Goal: Check status

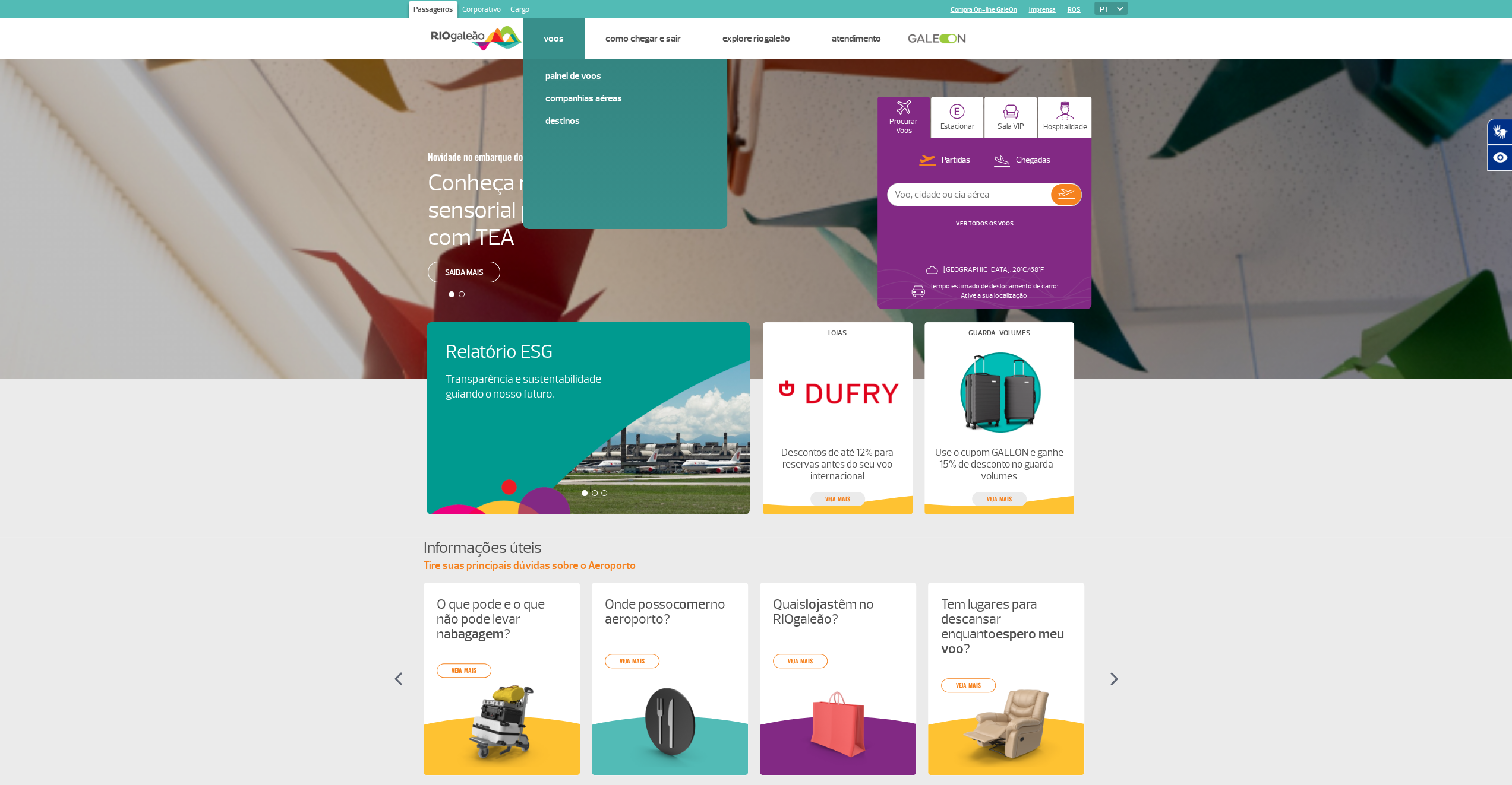
click at [573, 79] on link "Painel de voos" at bounding box center [625, 75] width 159 height 13
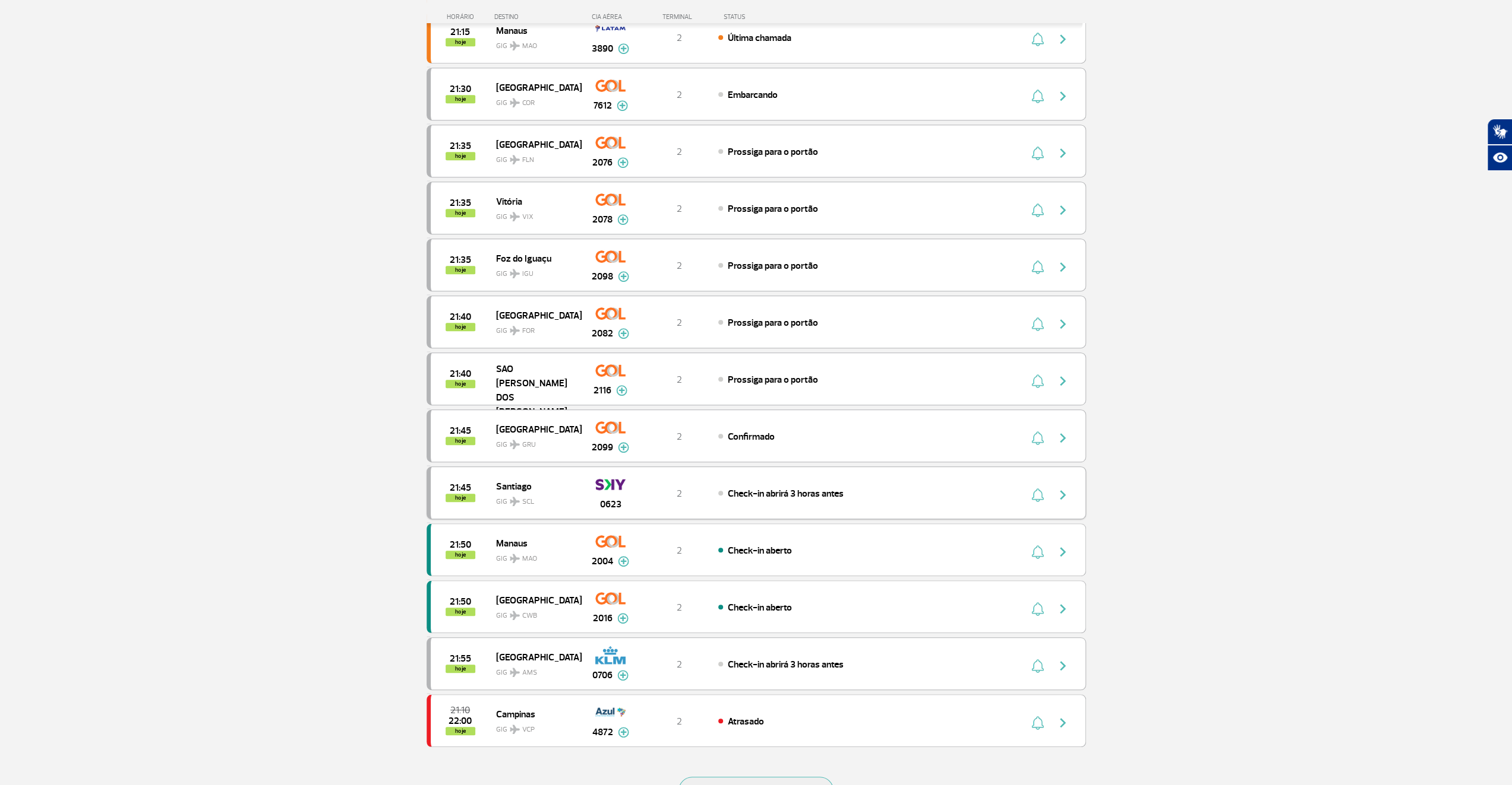
scroll to position [792, 0]
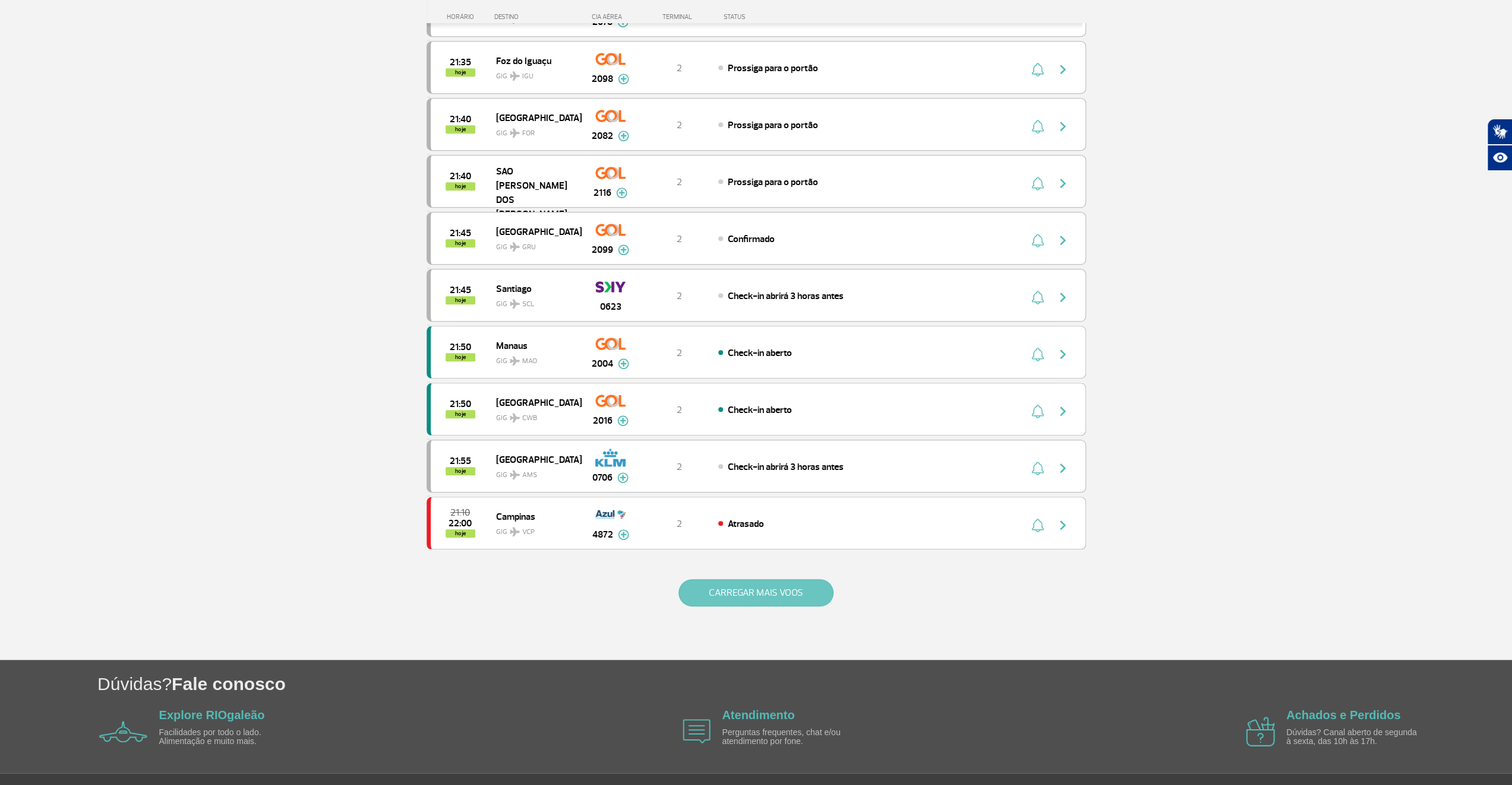
click at [792, 582] on button "CARREGAR MAIS VOOS" at bounding box center [756, 593] width 156 height 27
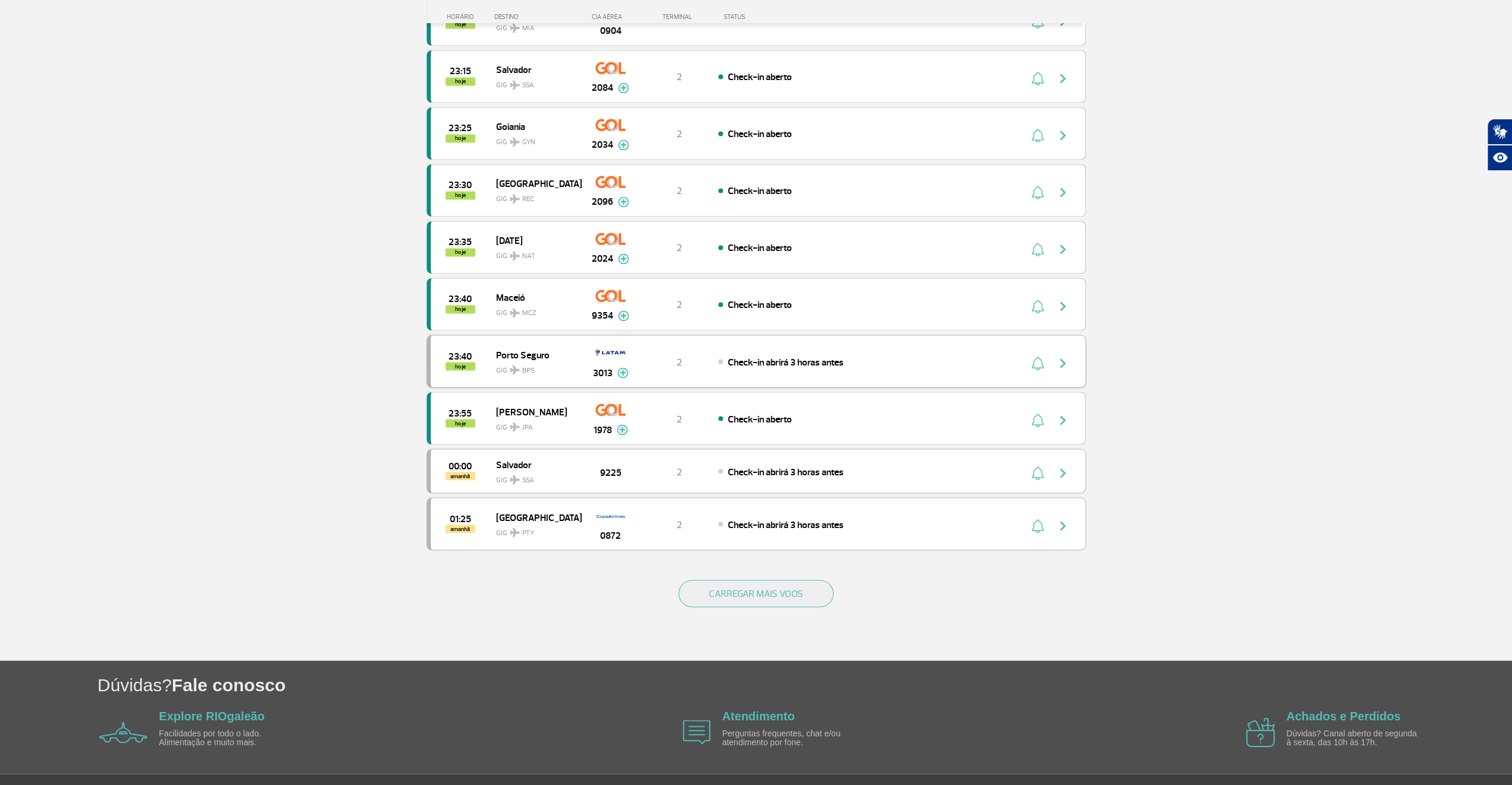
scroll to position [1923, 0]
click at [746, 580] on button "CARREGAR MAIS VOOS" at bounding box center [756, 593] width 156 height 27
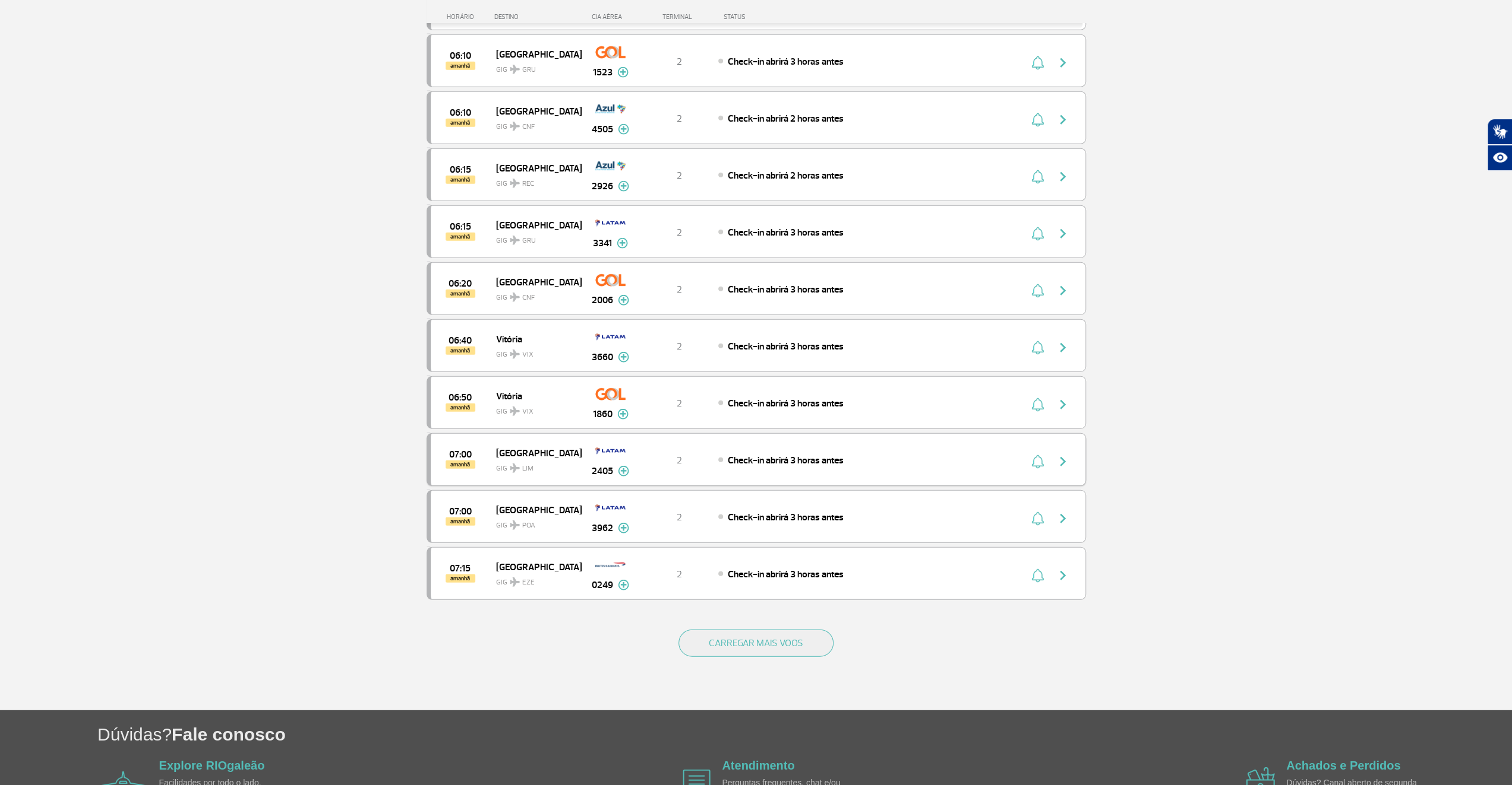
scroll to position [3047, 0]
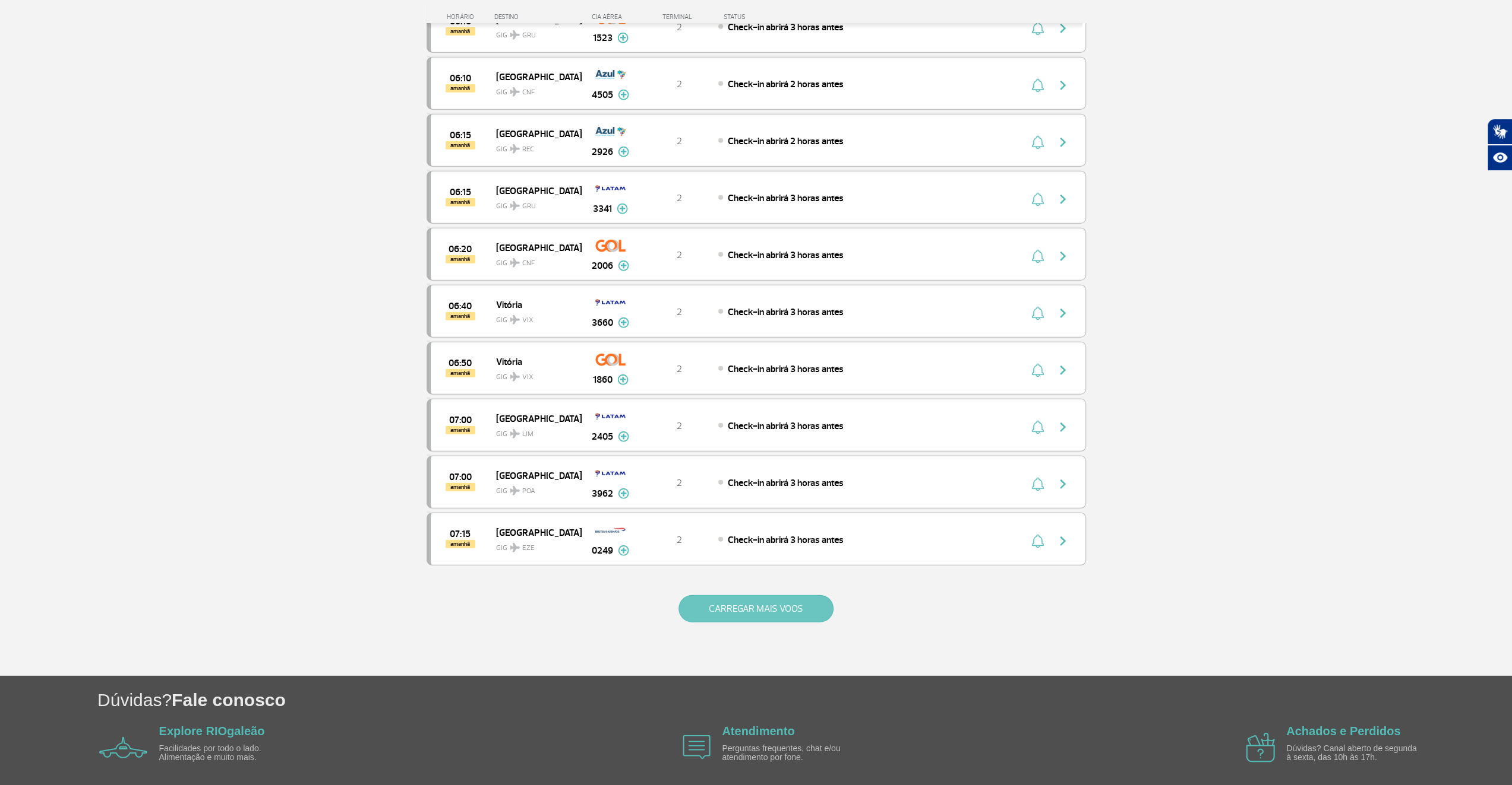
click at [732, 595] on button "CARREGAR MAIS VOOS" at bounding box center [756, 609] width 156 height 27
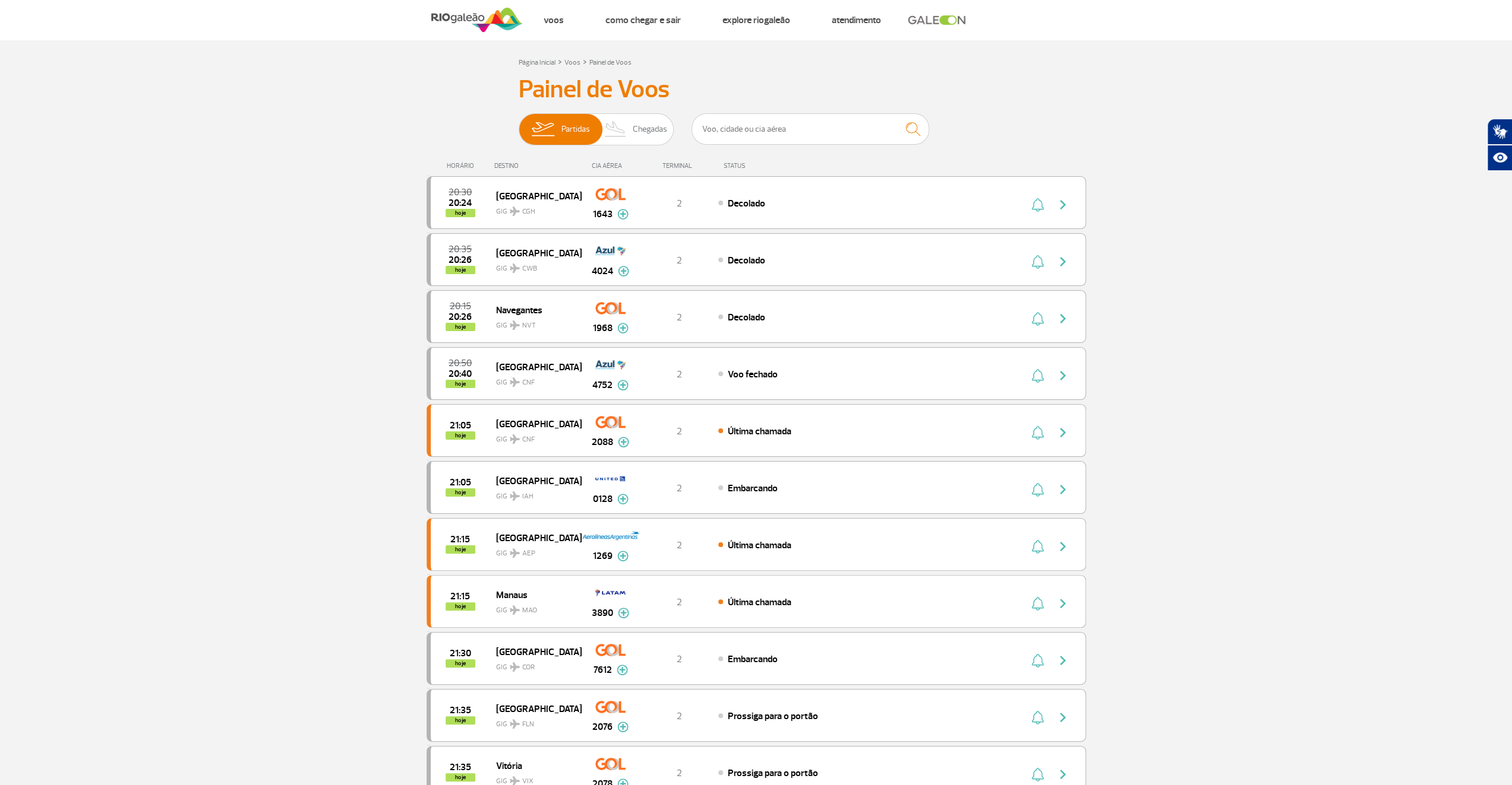
scroll to position [0, 0]
